Goal: Book appointment/travel/reservation

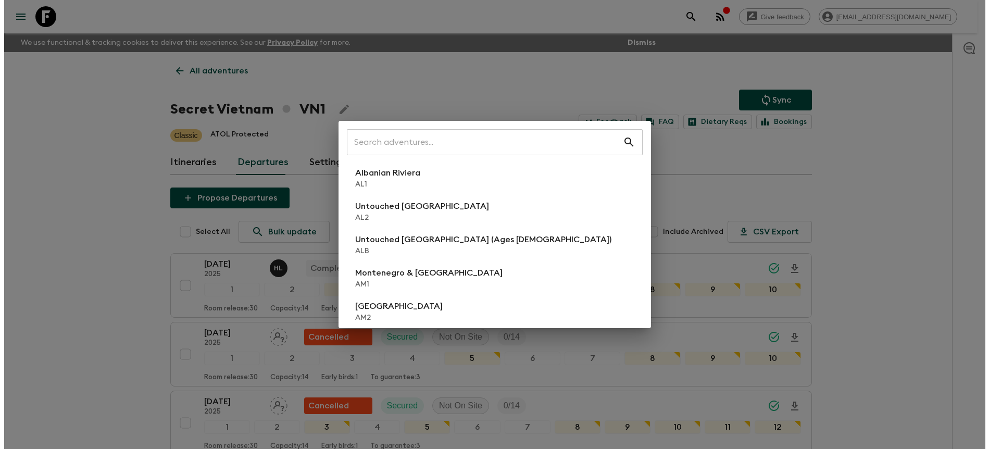
scroll to position [525, 0]
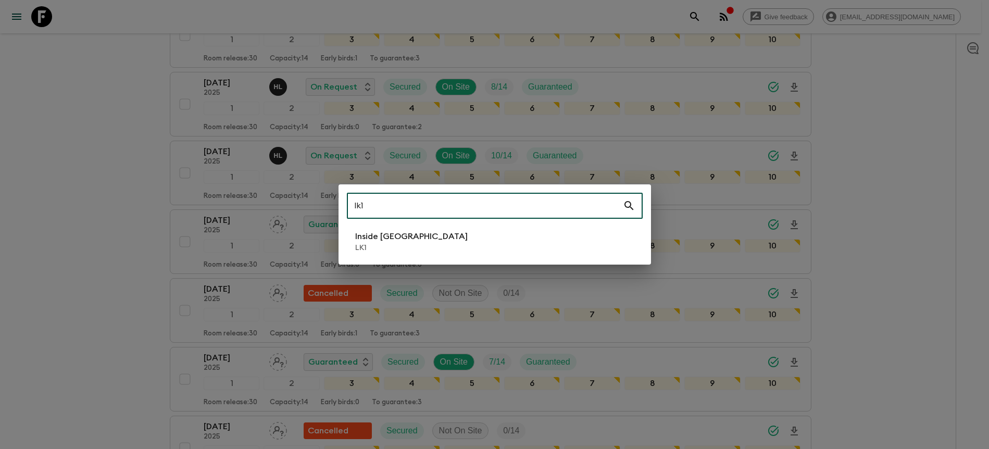
type input "lk1"
click at [500, 247] on li "Inside [GEOGRAPHIC_DATA] LK1" at bounding box center [495, 241] width 296 height 29
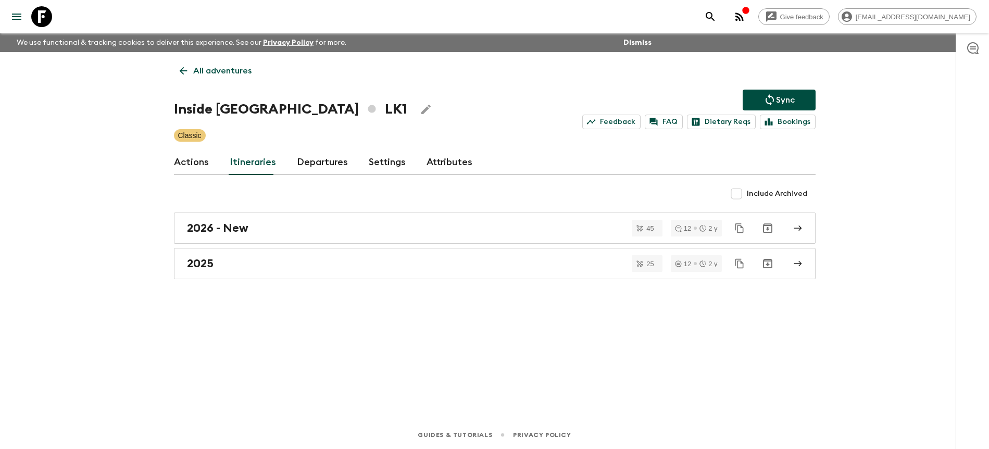
click at [340, 160] on link "Departures" at bounding box center [322, 162] width 51 height 25
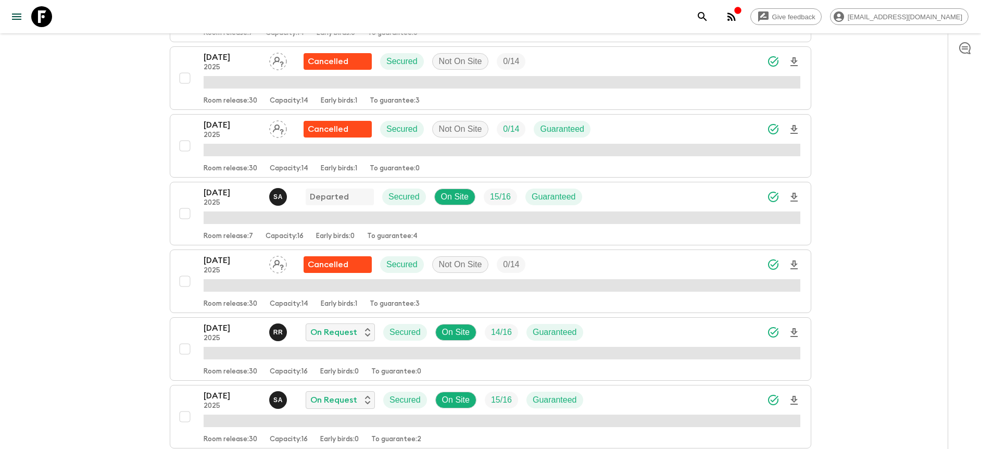
scroll to position [585, 0]
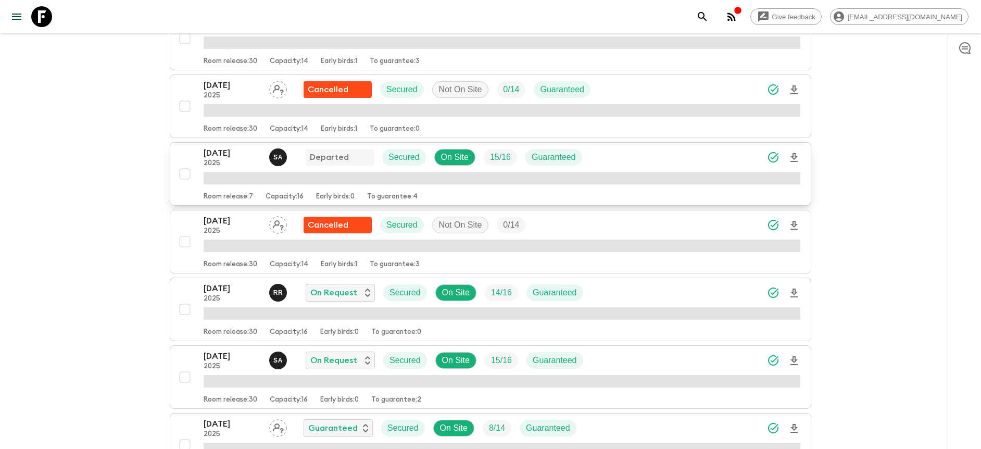
click at [696, 156] on div "[DATE] 2025 S A Departed Secured On Site 15 / 16 Guaranteed" at bounding box center [502, 157] width 597 height 21
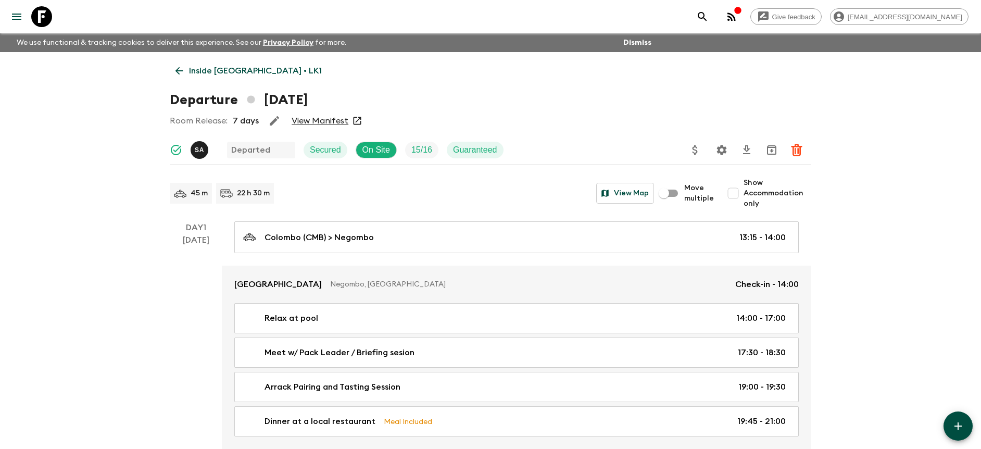
click at [219, 78] on link "Inside [GEOGRAPHIC_DATA] • LK1" at bounding box center [249, 70] width 158 height 21
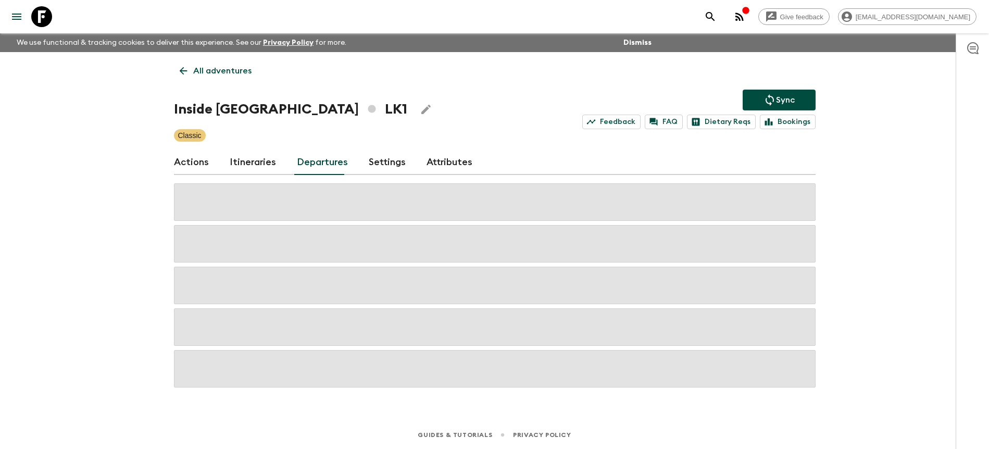
click at [309, 165] on link "Departures" at bounding box center [322, 162] width 51 height 25
click at [854, 192] on div "Give feedback [PERSON_NAME][EMAIL_ADDRESS][DOMAIN_NAME] We use functional & tra…" at bounding box center [494, 224] width 989 height 449
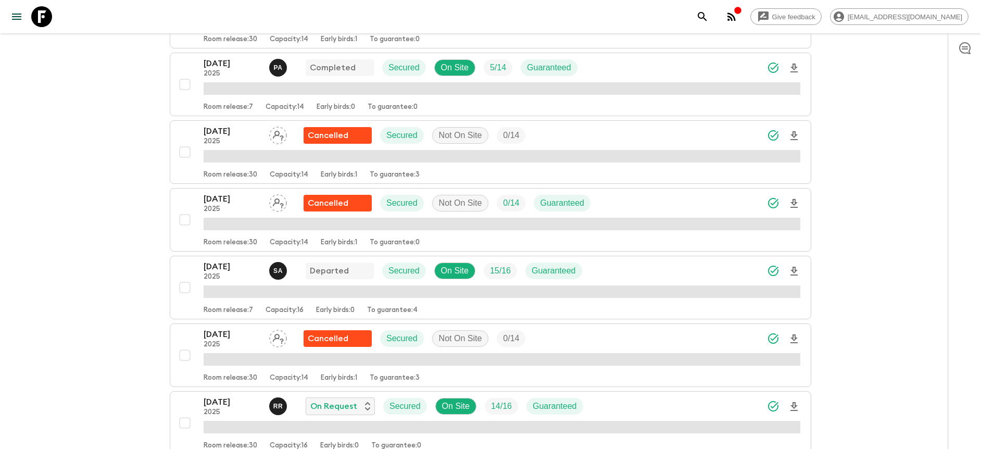
scroll to position [473, 0]
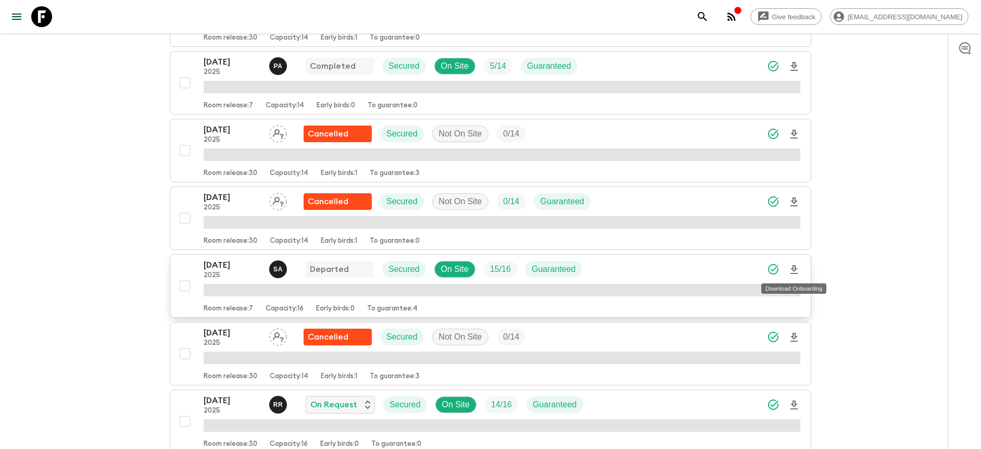
click at [793, 268] on icon "Download Onboarding" at bounding box center [793, 269] width 7 height 9
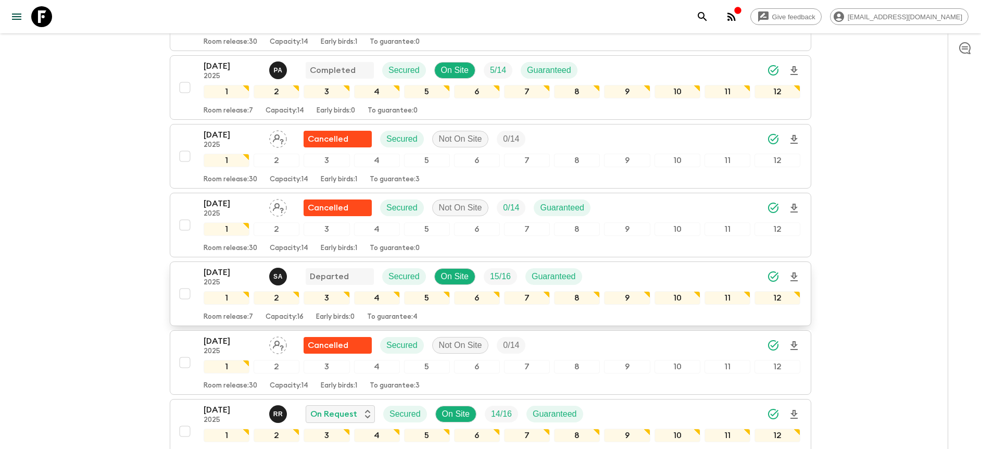
scroll to position [476, 0]
